Goal: Browse casually

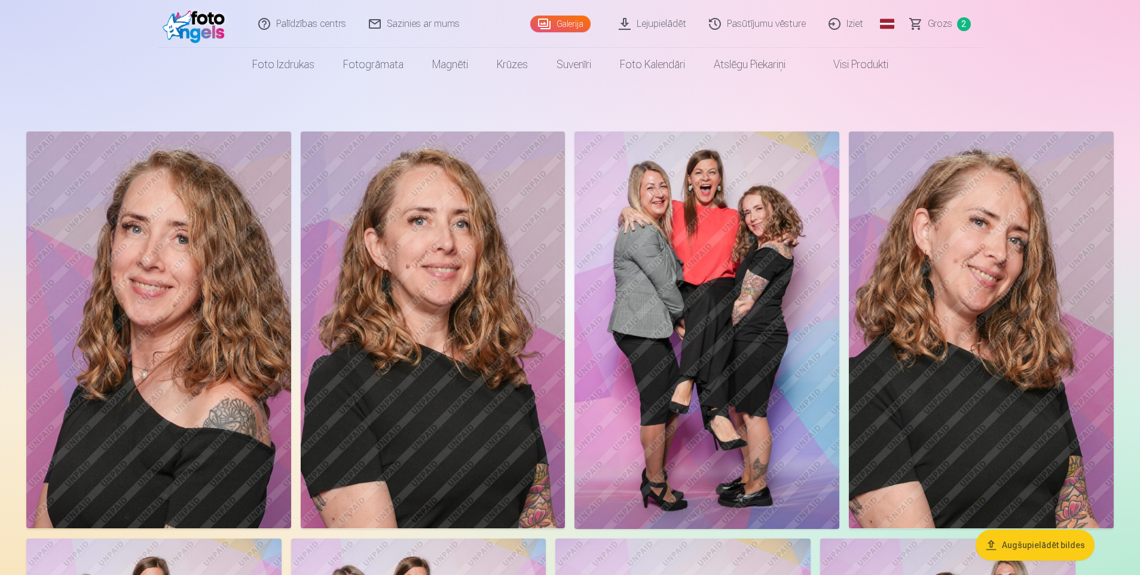
click at [133, 377] on img at bounding box center [158, 330] width 265 height 397
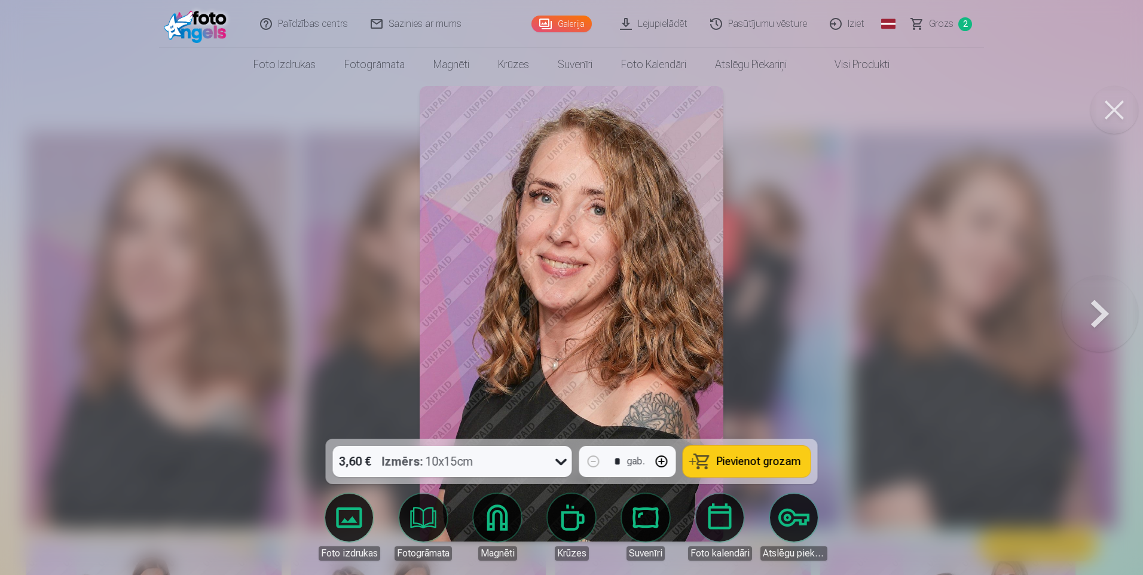
click at [905, 175] on div at bounding box center [571, 287] width 1143 height 575
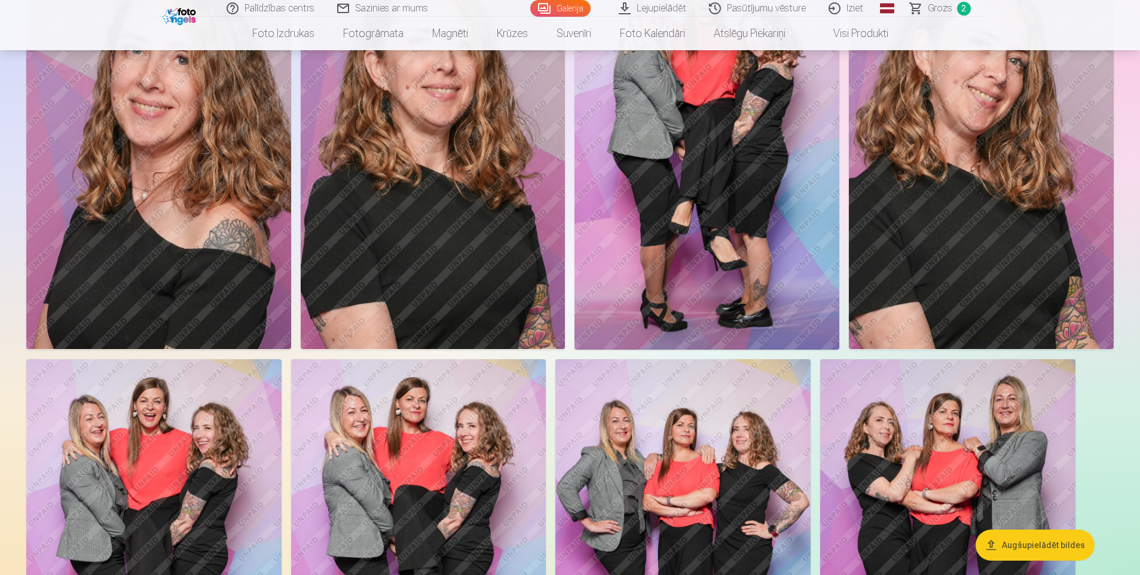
scroll to position [60, 0]
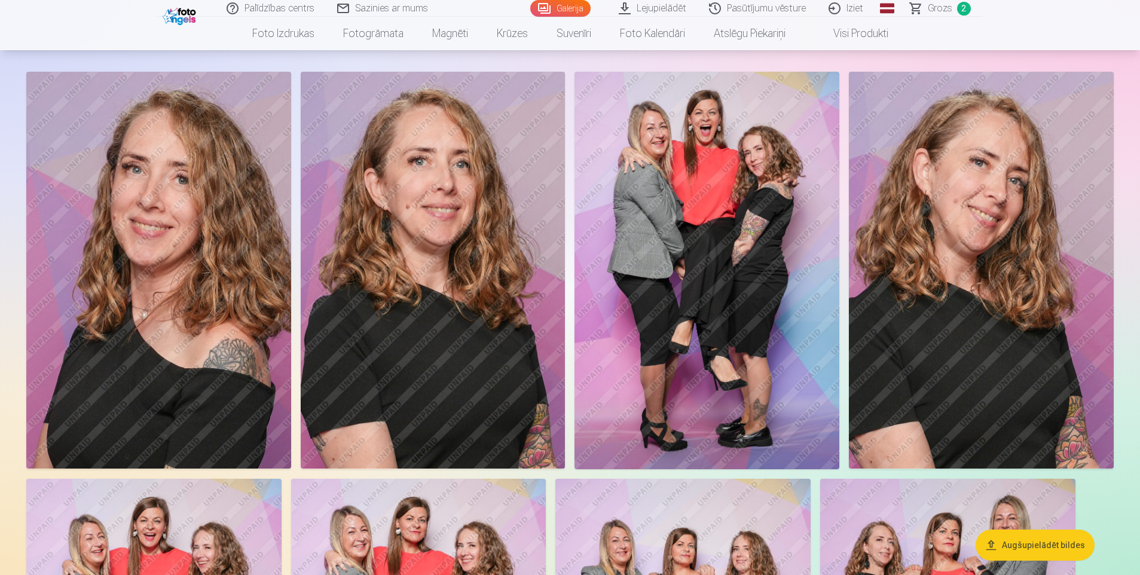
click at [724, 188] on img at bounding box center [707, 271] width 265 height 398
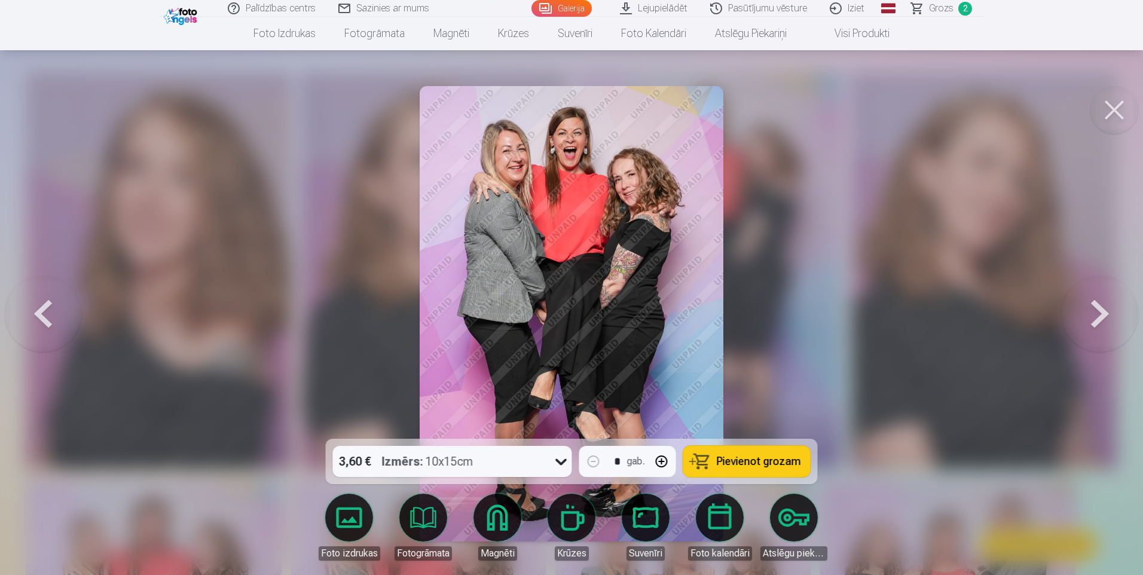
click at [1105, 118] on button at bounding box center [1114, 110] width 48 height 48
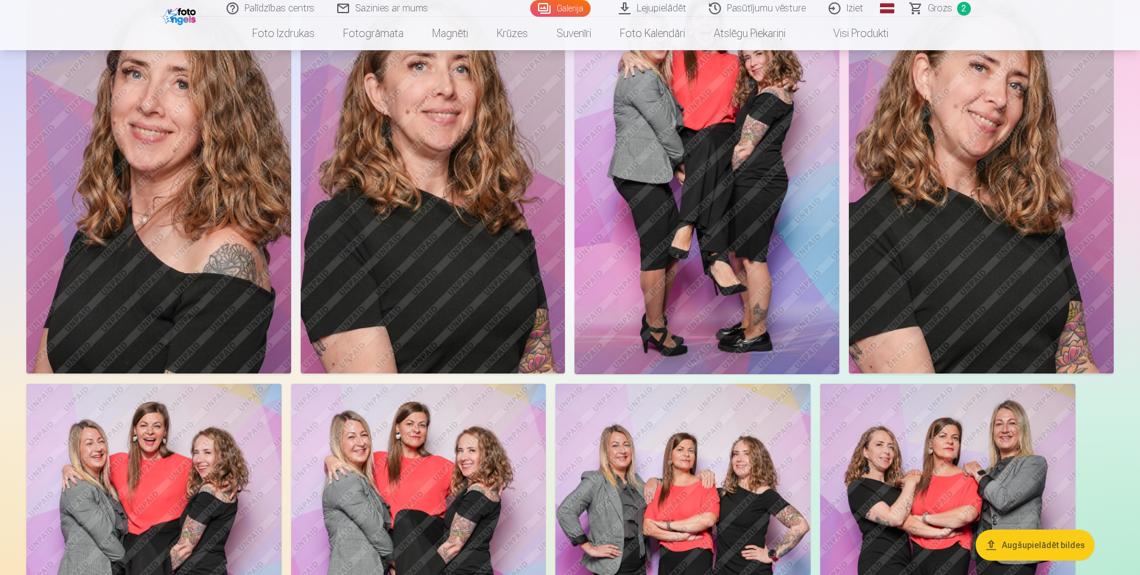
scroll to position [299, 0]
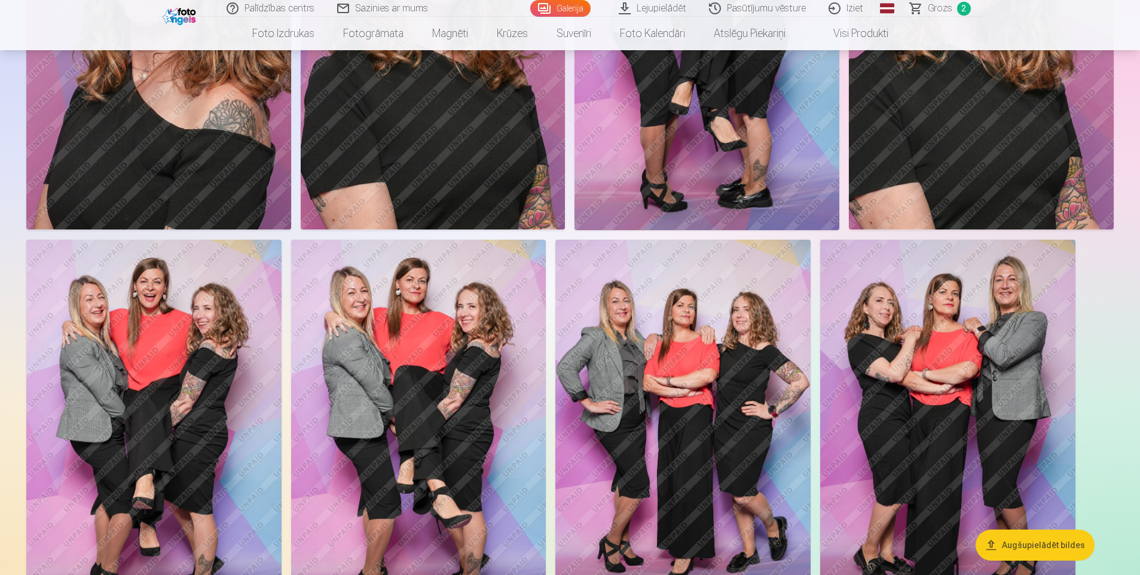
click at [751, 391] on img at bounding box center [682, 431] width 255 height 383
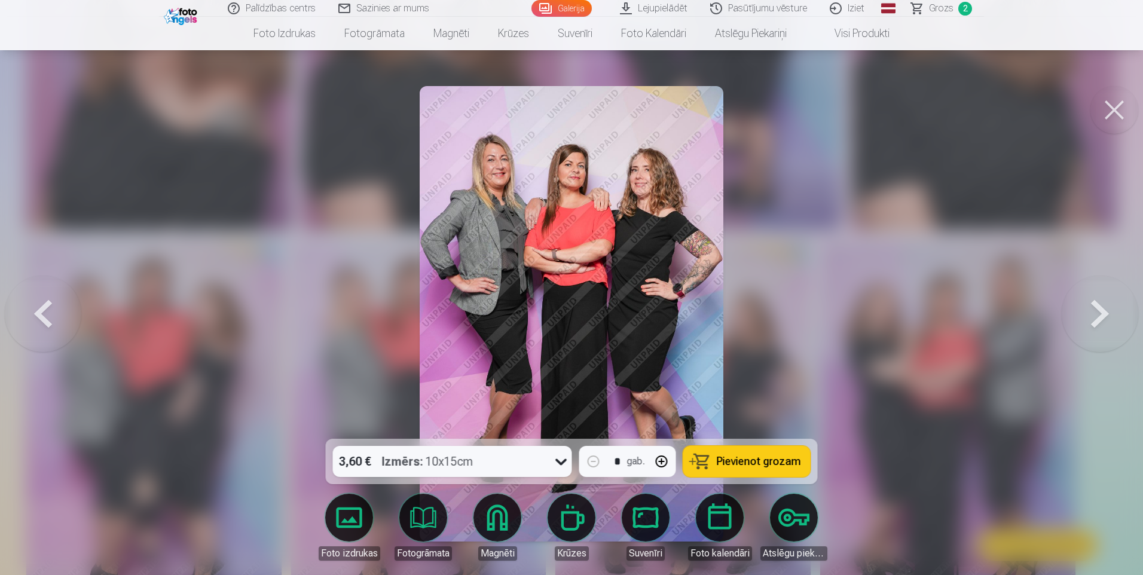
click at [1113, 108] on button at bounding box center [1114, 110] width 48 height 48
